Goal: Task Accomplishment & Management: Manage account settings

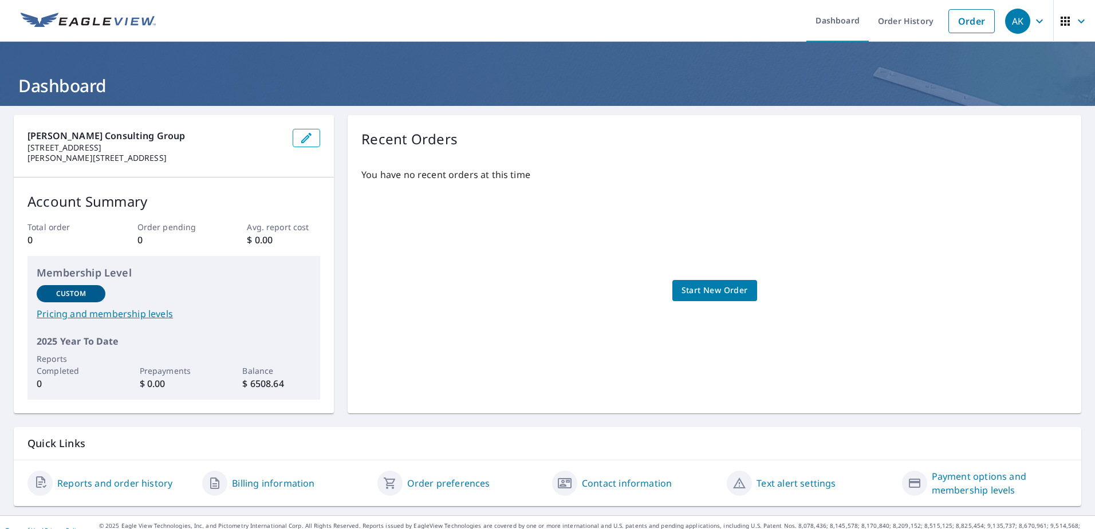
click at [258, 383] on p "$ 6508.64" at bounding box center [276, 384] width 69 height 14
click at [1033, 19] on icon "button" at bounding box center [1040, 21] width 14 height 14
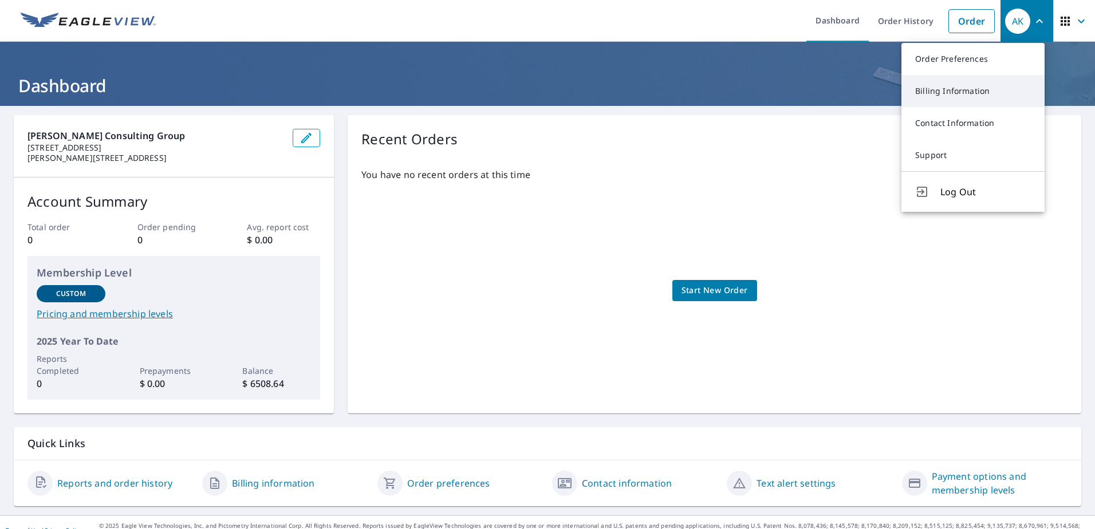
click at [978, 98] on link "Billing Information" at bounding box center [973, 91] width 143 height 32
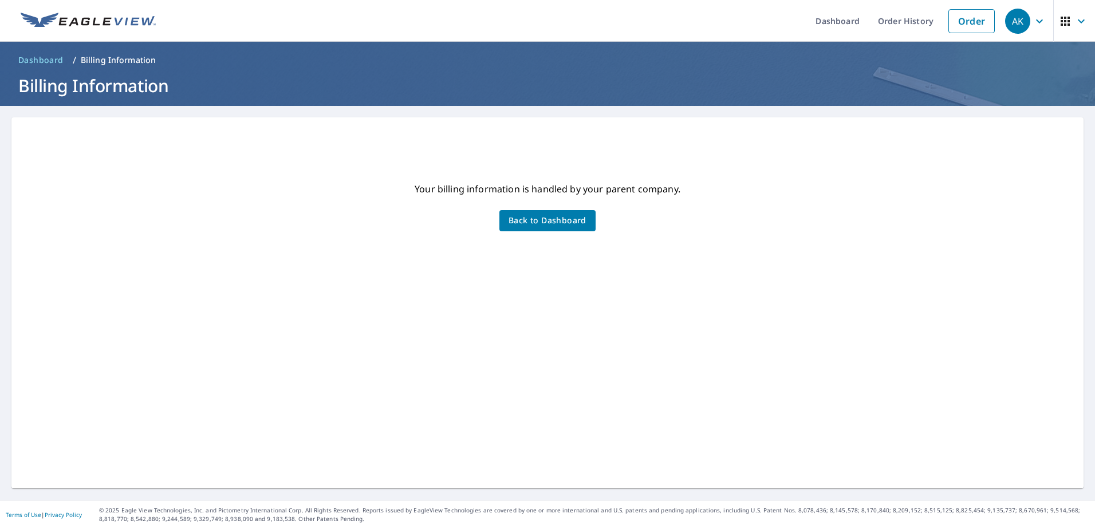
click at [1013, 17] on div "AK" at bounding box center [1017, 21] width 25 height 25
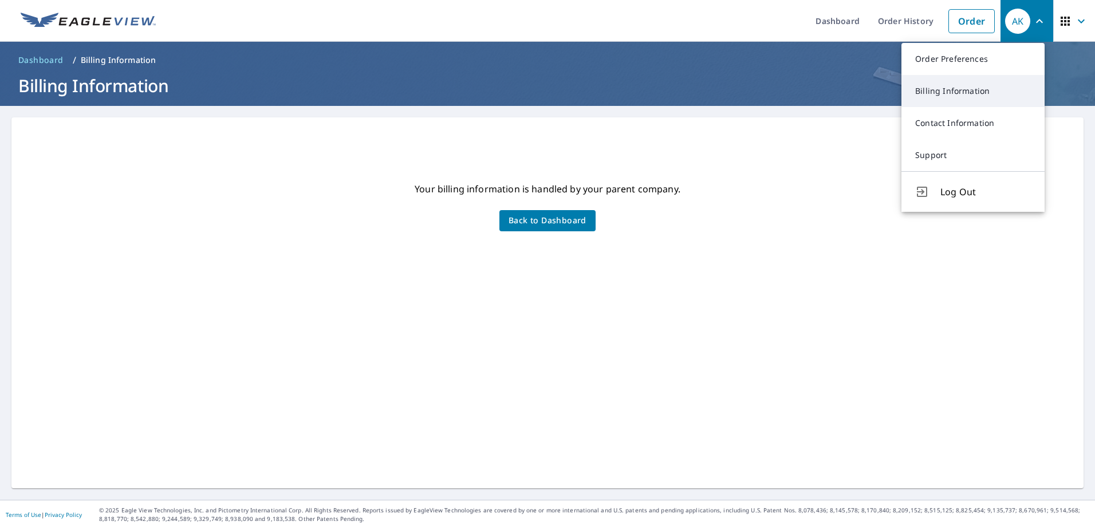
click at [950, 95] on link "Billing Information" at bounding box center [973, 91] width 143 height 32
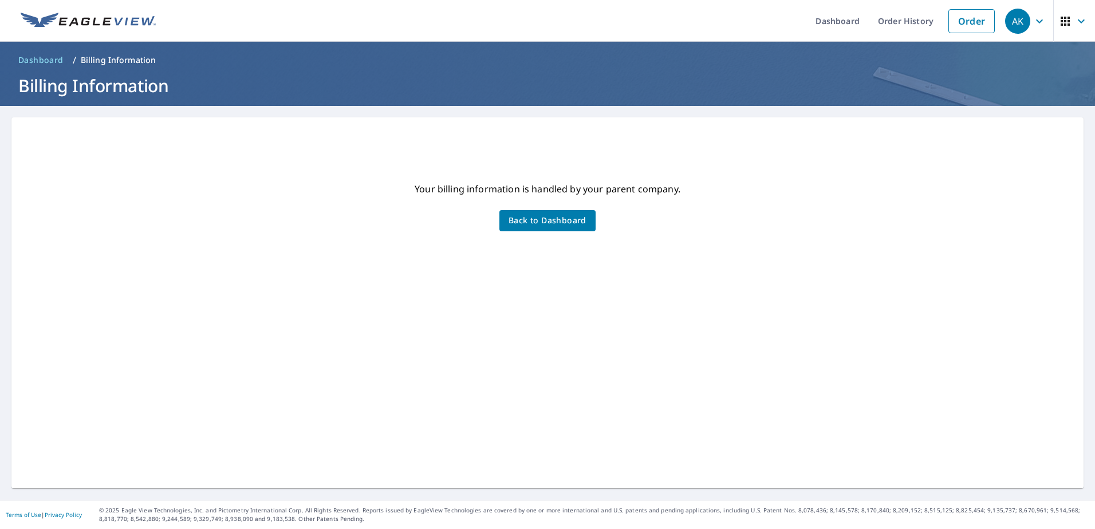
click at [968, 145] on div "Your billing information is handled by your parent company. Back to Dashboard" at bounding box center [547, 302] width 1072 height 371
click at [1036, 20] on icon "button" at bounding box center [1039, 21] width 7 height 4
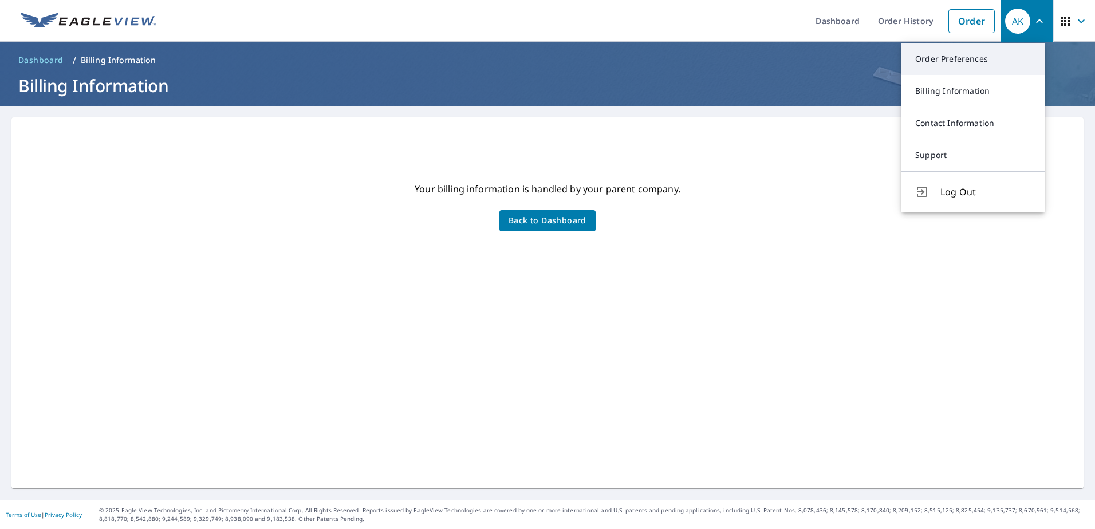
click at [992, 50] on link "Order Preferences" at bounding box center [973, 59] width 143 height 32
